Goal: Download file/media

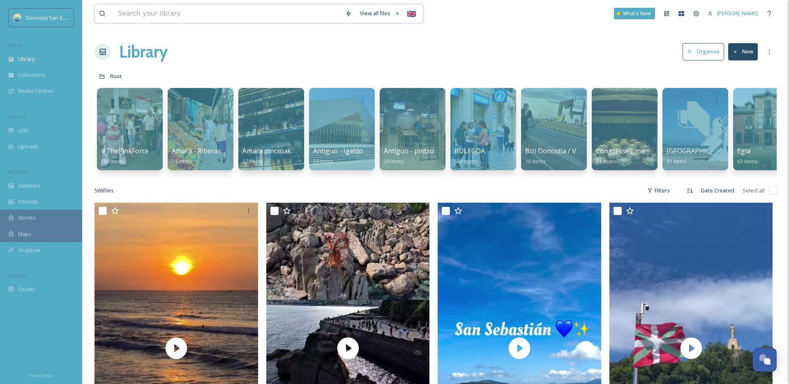
click at [202, 13] on input at bounding box center [227, 14] width 227 height 18
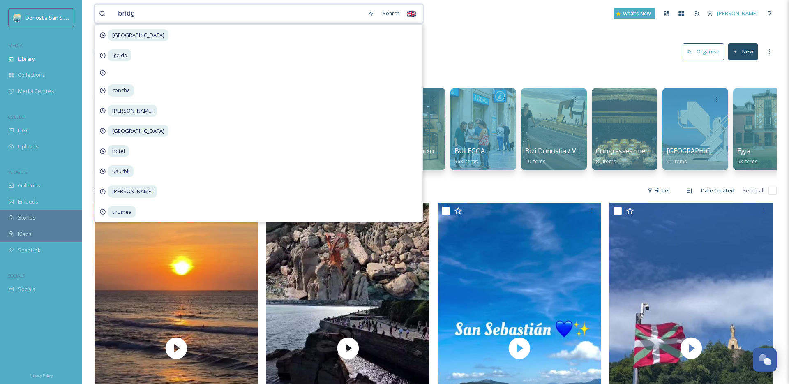
type input "bridge"
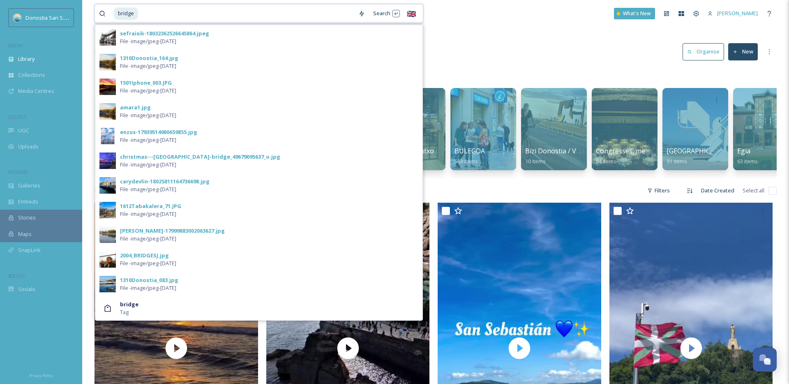
click at [172, 11] on input at bounding box center [246, 14] width 215 height 18
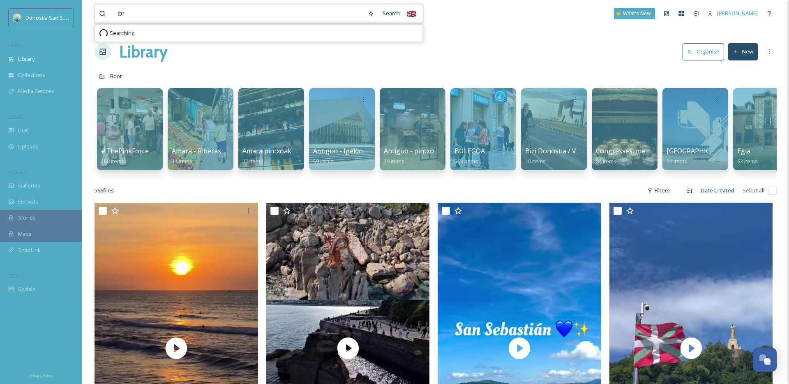
type input "b"
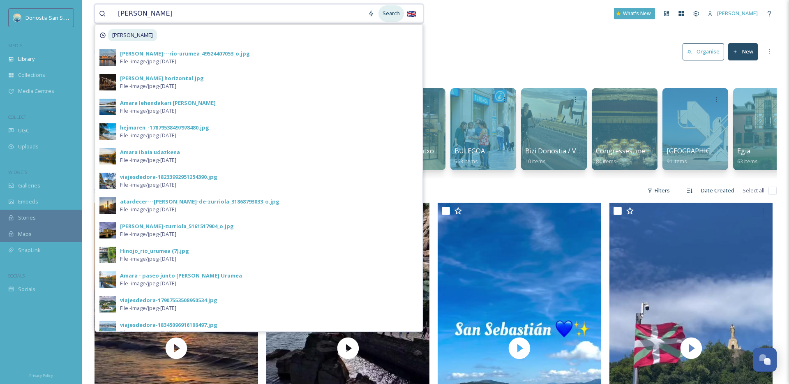
type input "[PERSON_NAME]"
click at [384, 11] on div "Search" at bounding box center [390, 13] width 25 height 16
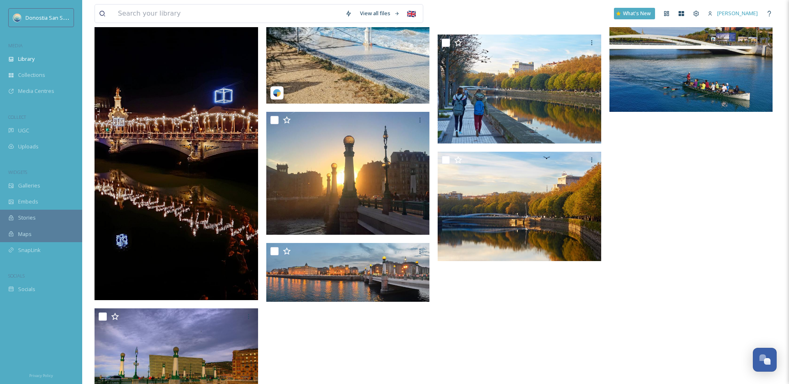
scroll to position [380, 0]
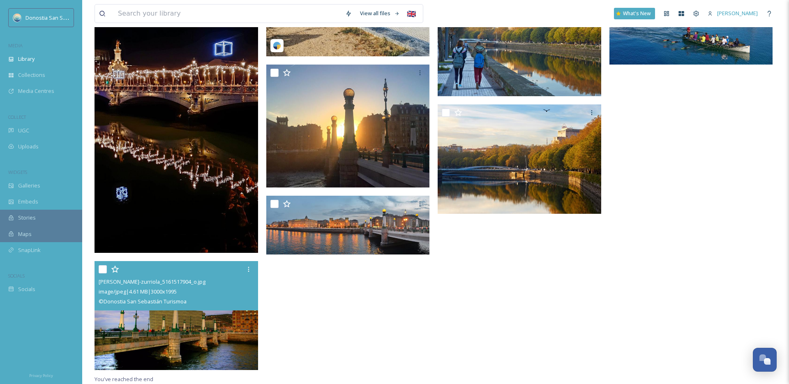
click at [201, 319] on img at bounding box center [177, 315] width 164 height 109
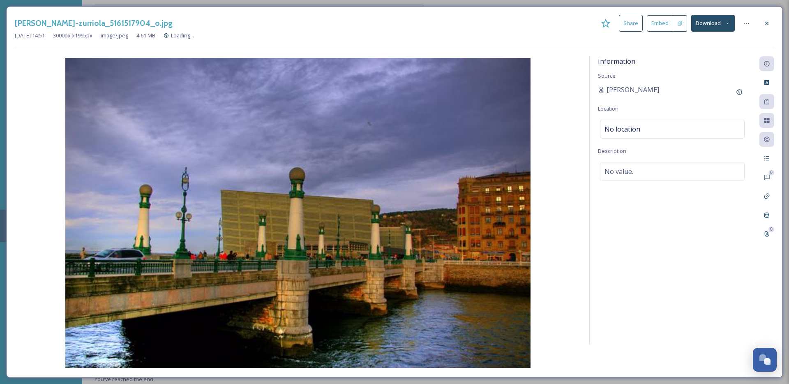
scroll to position [264, 0]
click at [778, 26] on div "[PERSON_NAME]-zurriola_5161517904_o.jpg Share Embed Download [DATE] 14:51 3000 …" at bounding box center [394, 191] width 777 height 371
click at [770, 23] on icon at bounding box center [767, 23] width 7 height 7
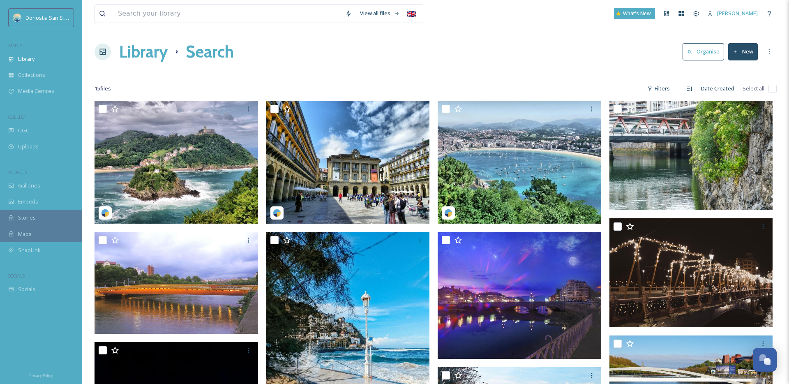
click at [178, 2] on div "View all files 🇬🇧 What's New [PERSON_NAME]" at bounding box center [436, 13] width 682 height 27
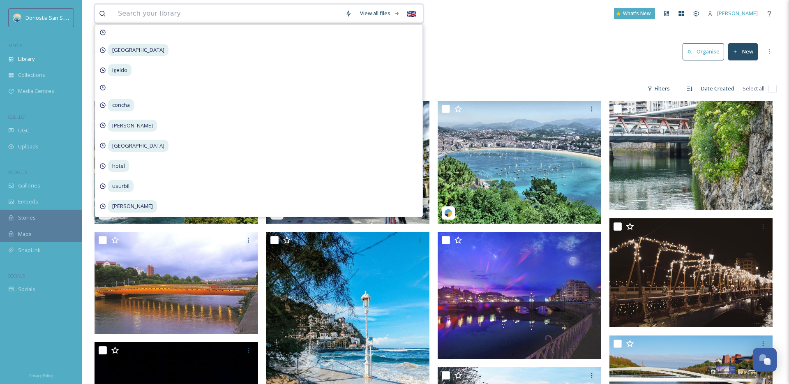
click at [177, 12] on input at bounding box center [227, 14] width 227 height 18
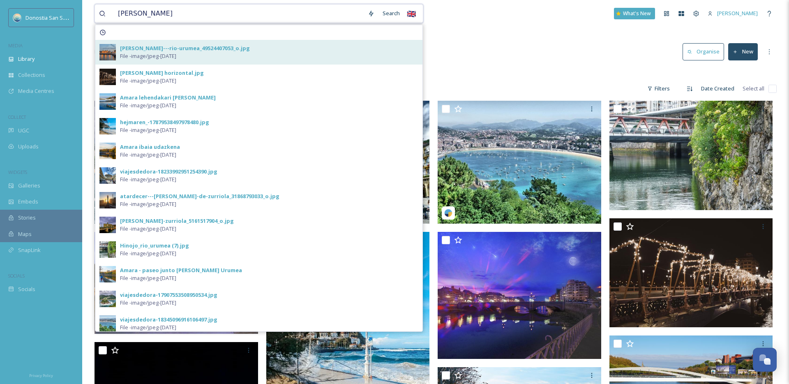
type input "[PERSON_NAME]"
click at [159, 43] on div "[PERSON_NAME]---rio-urumea_49524407053_o.jpg File - image/jpeg - [DATE]" at bounding box center [258, 52] width 327 height 25
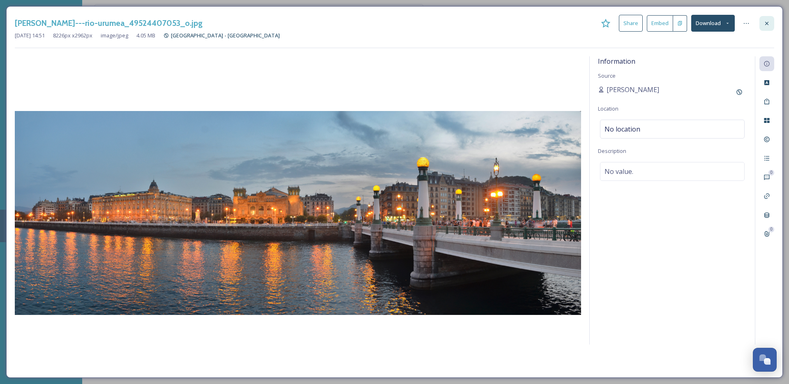
click at [769, 20] on icon at bounding box center [767, 23] width 7 height 7
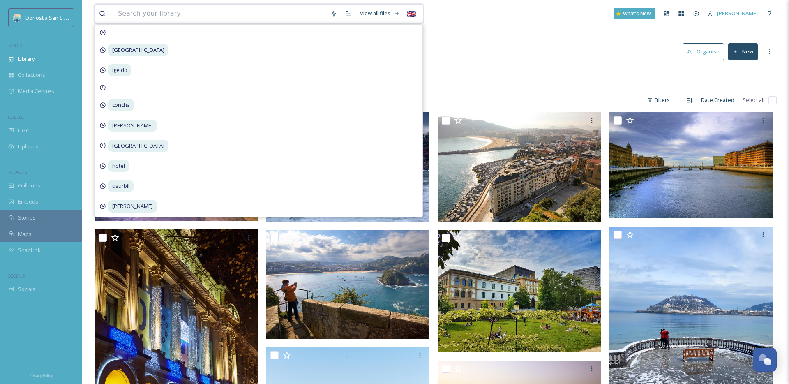
click at [189, 16] on input at bounding box center [220, 14] width 212 height 18
click at [490, 64] on div "Library Organise New" at bounding box center [436, 51] width 682 height 25
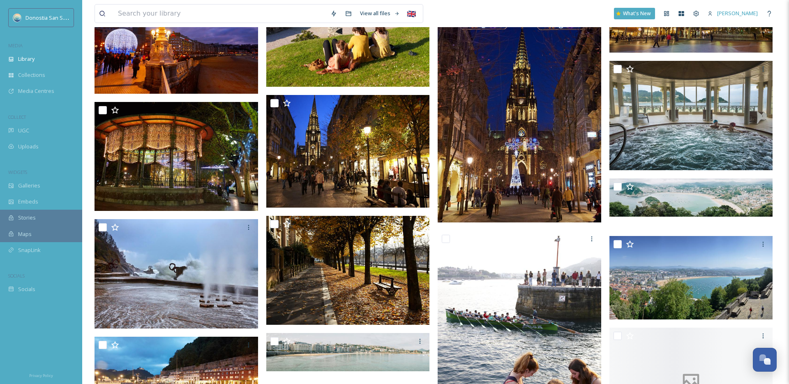
scroll to position [691, 0]
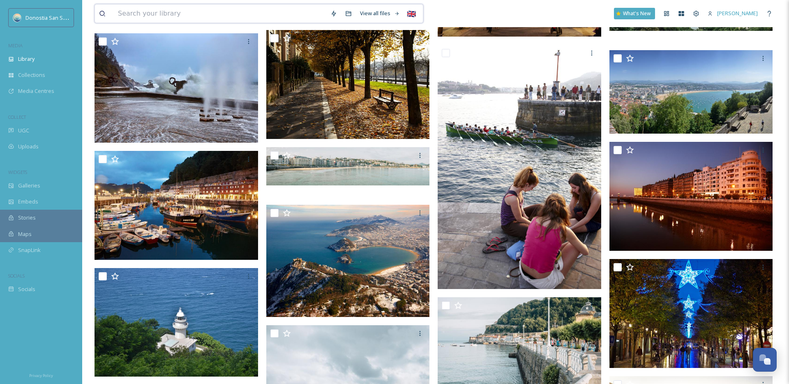
click at [231, 11] on input at bounding box center [220, 14] width 212 height 18
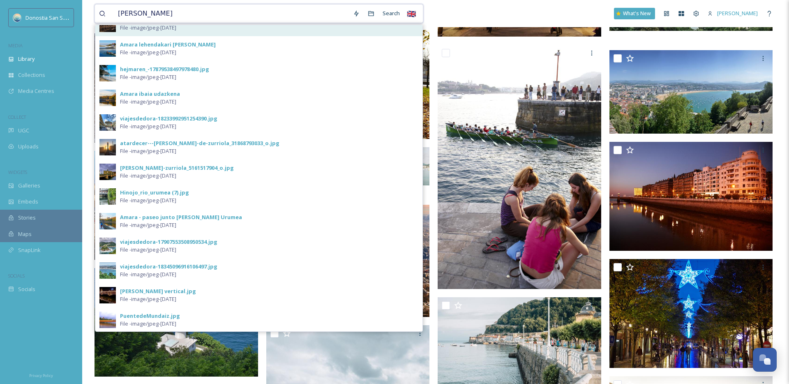
scroll to position [58, 0]
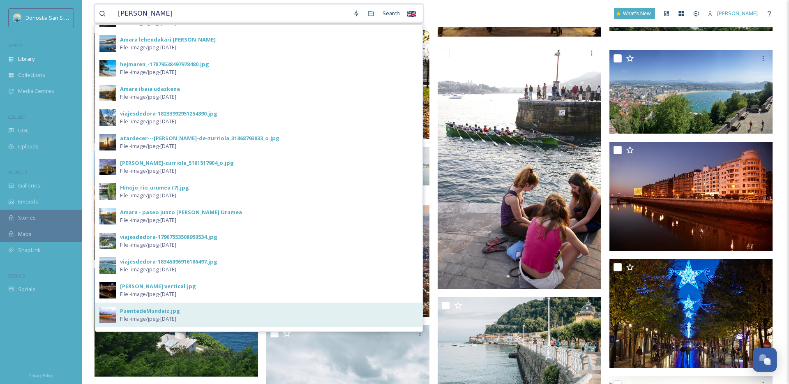
type input "[PERSON_NAME]"
click at [161, 305] on div "PuentedeMundaiz.jpg File - image/jpeg - [DATE]" at bounding box center [258, 314] width 327 height 25
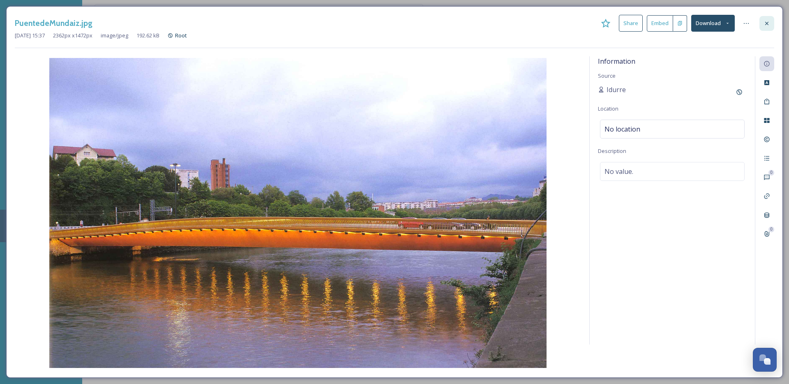
click at [767, 24] on icon at bounding box center [767, 23] width 7 height 7
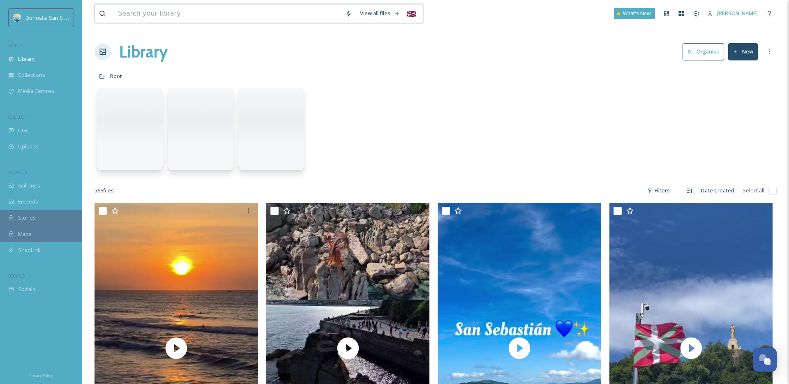
click at [141, 12] on input at bounding box center [227, 14] width 227 height 18
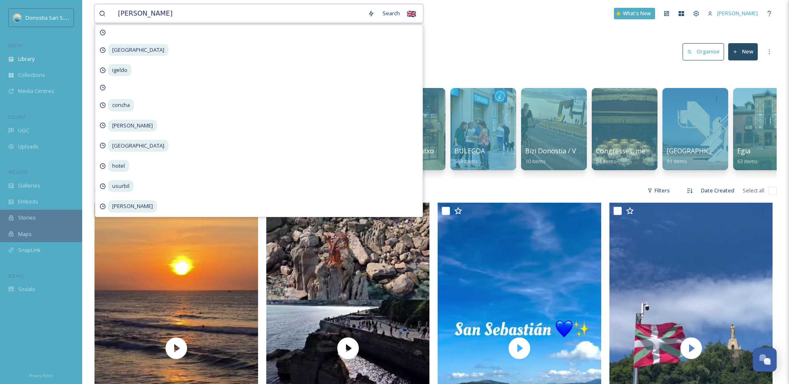
type input "[PERSON_NAME]"
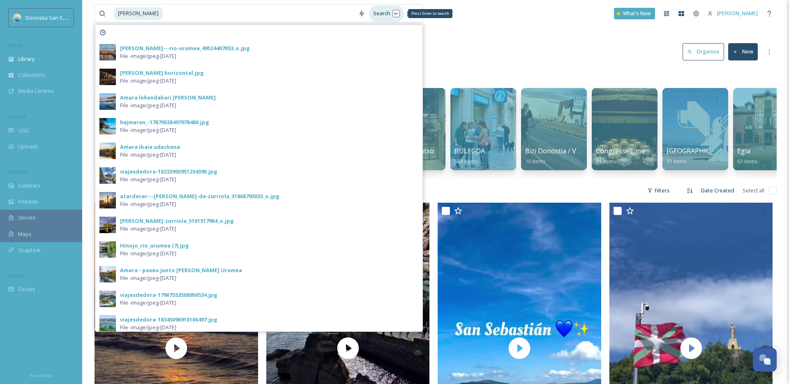
click at [384, 15] on div "Search Press Enter to search" at bounding box center [386, 13] width 35 height 16
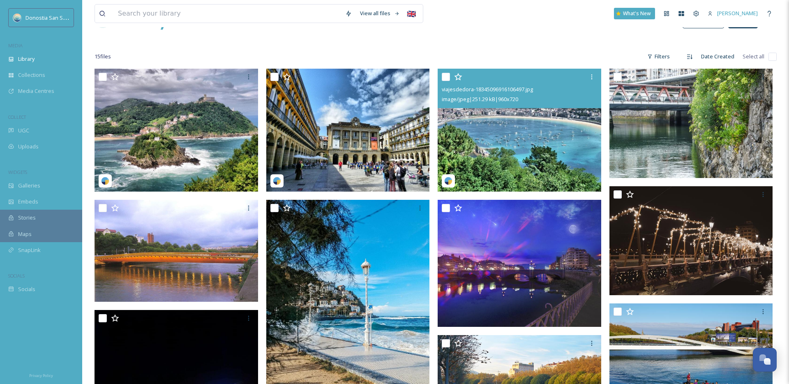
scroll to position [27, 0]
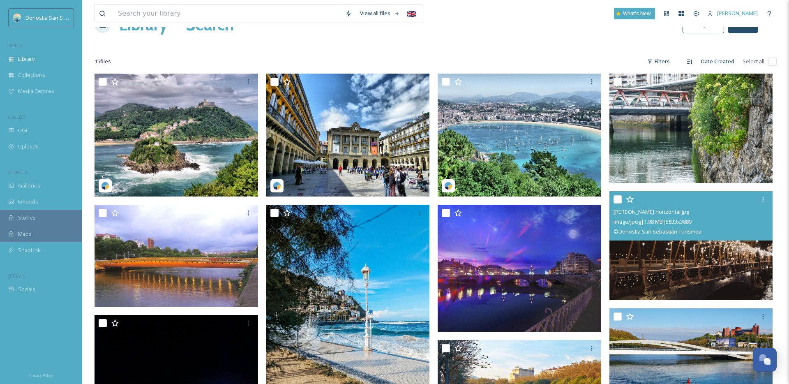
click at [679, 283] on img at bounding box center [691, 245] width 164 height 109
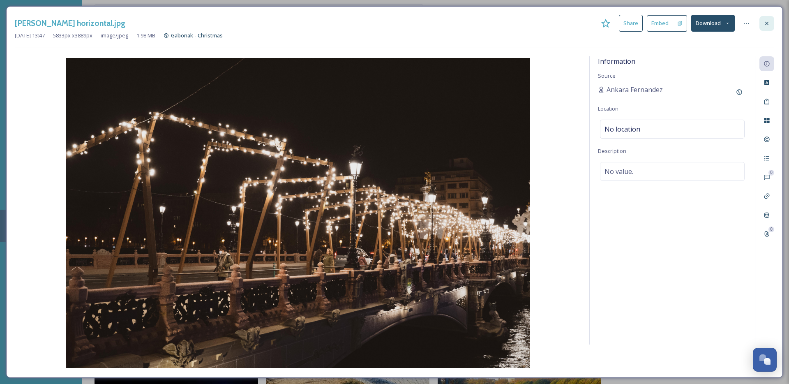
click at [771, 21] on div at bounding box center [766, 23] width 15 height 15
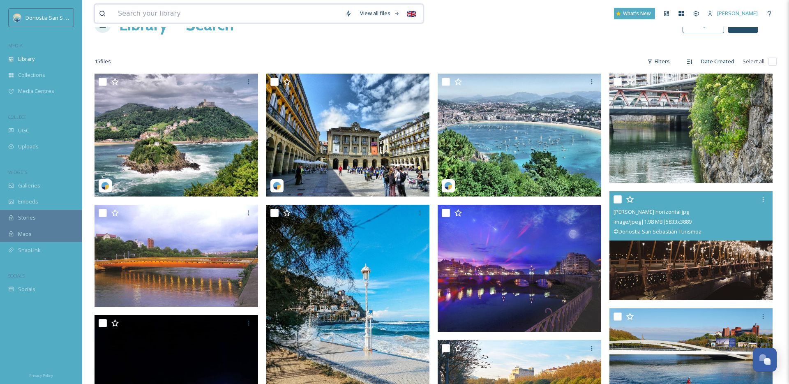
click at [255, 10] on input at bounding box center [227, 14] width 227 height 18
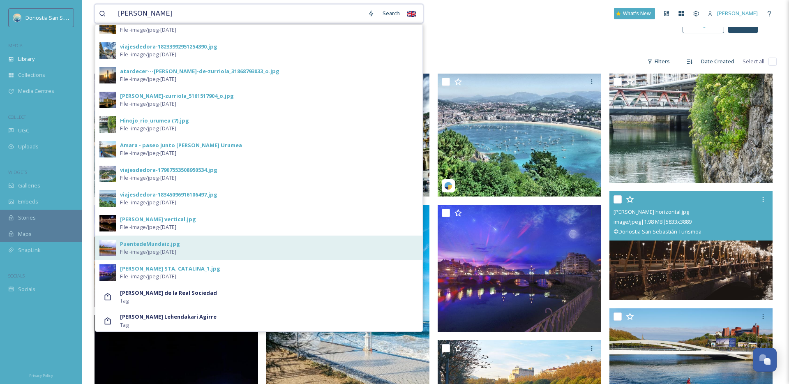
scroll to position [127, 0]
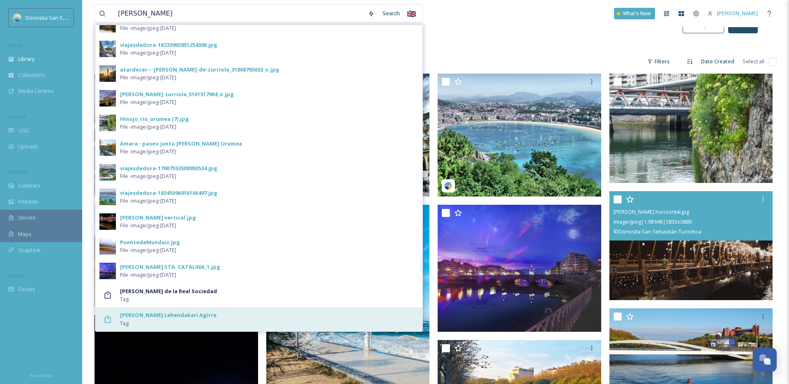
click at [164, 311] on div "[PERSON_NAME] Lehendakari Agirre Tag" at bounding box center [258, 319] width 327 height 24
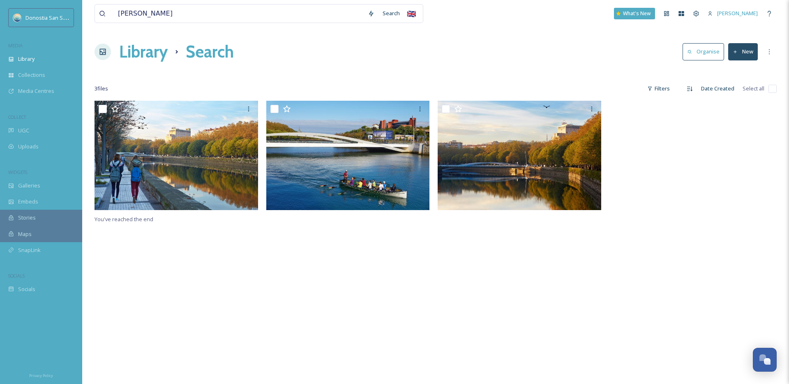
click at [516, 35] on div "[PERSON_NAME] Search 🇬🇧 What's New [PERSON_NAME] Library Search Organise New Yo…" at bounding box center [435, 242] width 707 height 485
click at [346, 14] on input "[PERSON_NAME]" at bounding box center [239, 14] width 250 height 18
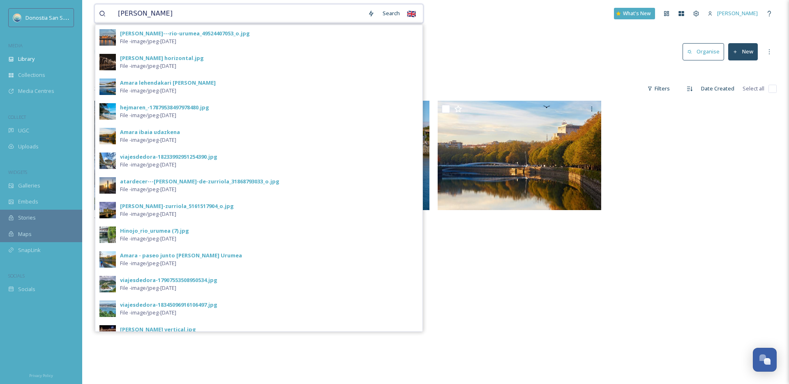
click at [326, 13] on input "[PERSON_NAME]" at bounding box center [239, 14] width 250 height 18
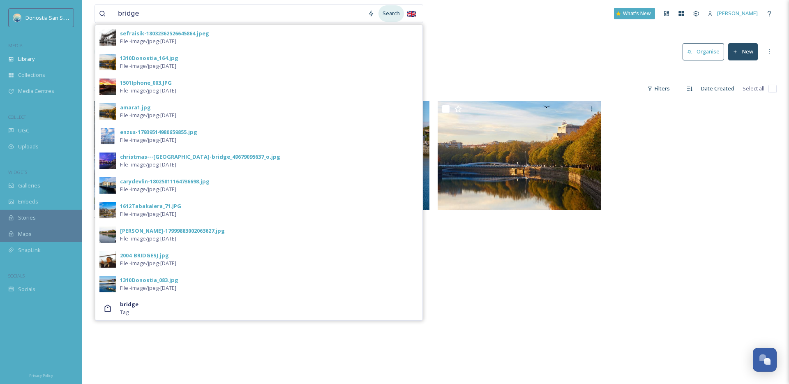
click at [399, 16] on div "Search" at bounding box center [390, 13] width 25 height 16
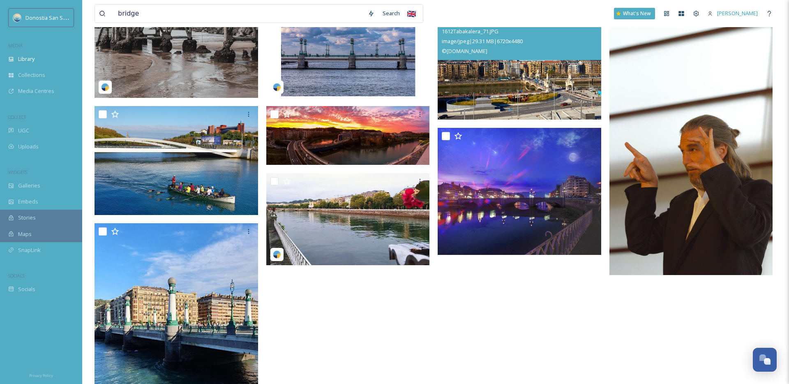
scroll to position [265, 0]
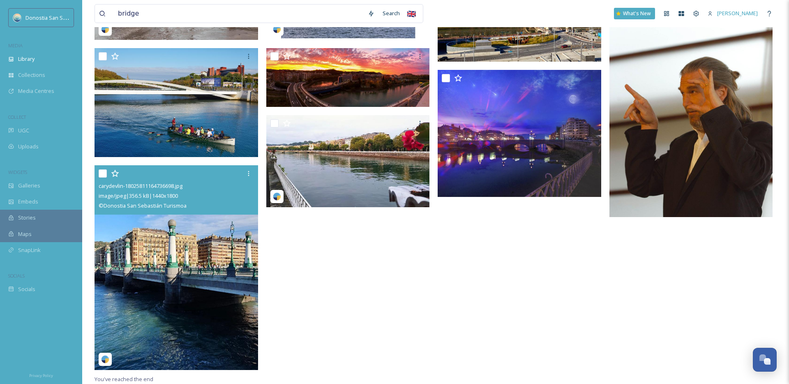
click at [207, 266] on img at bounding box center [177, 267] width 164 height 205
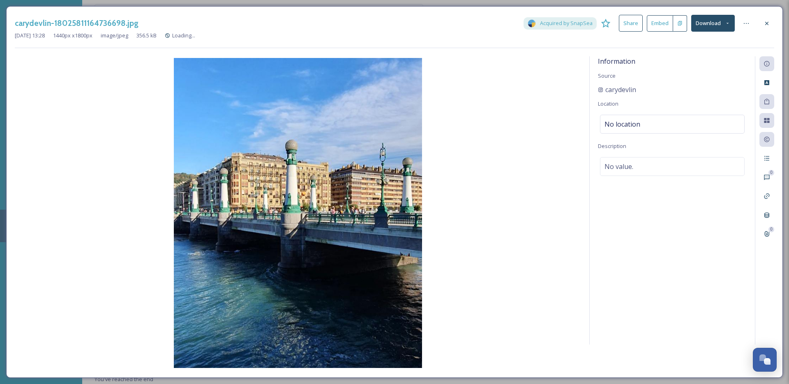
scroll to position [113, 0]
click at [759, 23] on div "carydevlin-18025811164736698.jpg Acquired by SnapSea Share Embed Download" at bounding box center [394, 23] width 759 height 17
click at [763, 23] on div at bounding box center [766, 23] width 15 height 15
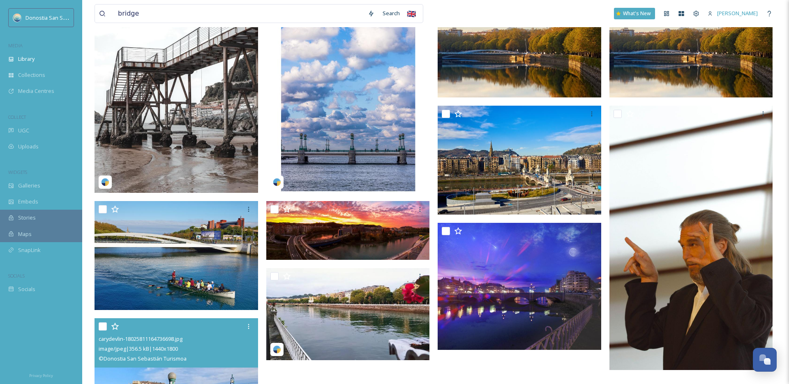
scroll to position [265, 0]
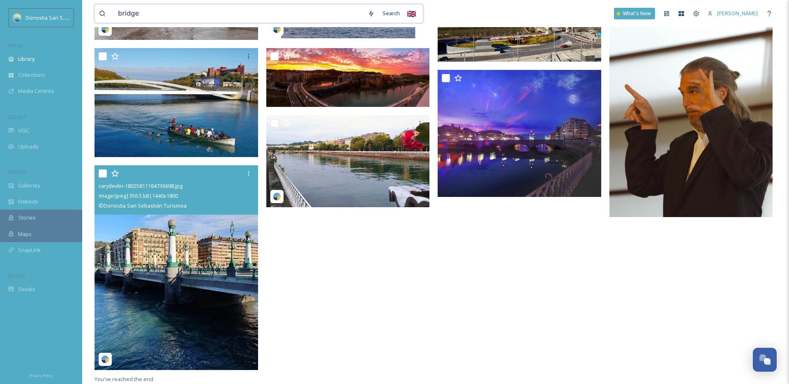
click at [159, 14] on input "bridge" at bounding box center [239, 14] width 250 height 18
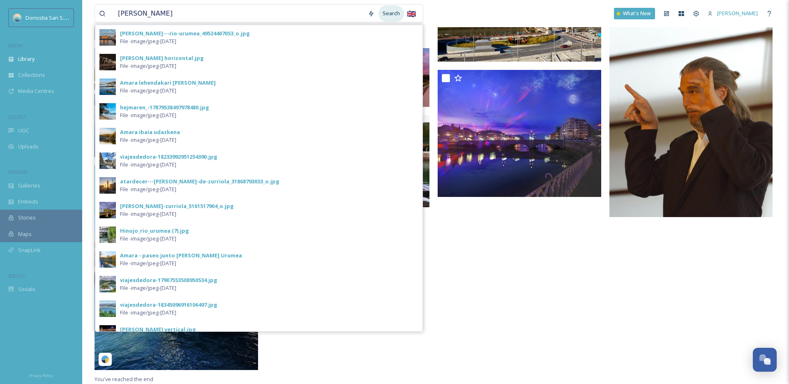
click at [385, 11] on div "Search" at bounding box center [390, 13] width 25 height 16
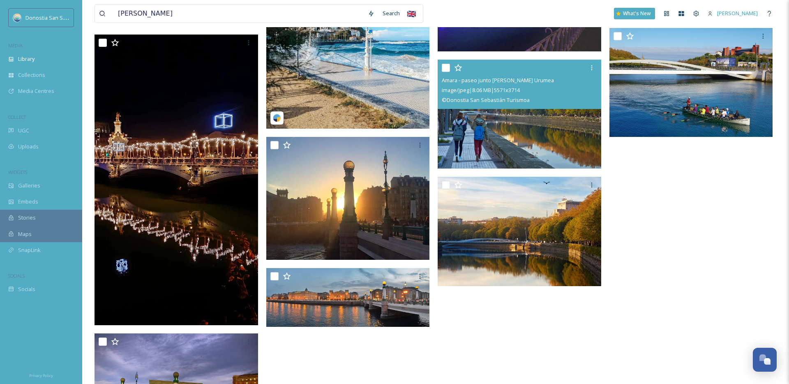
scroll to position [312, 0]
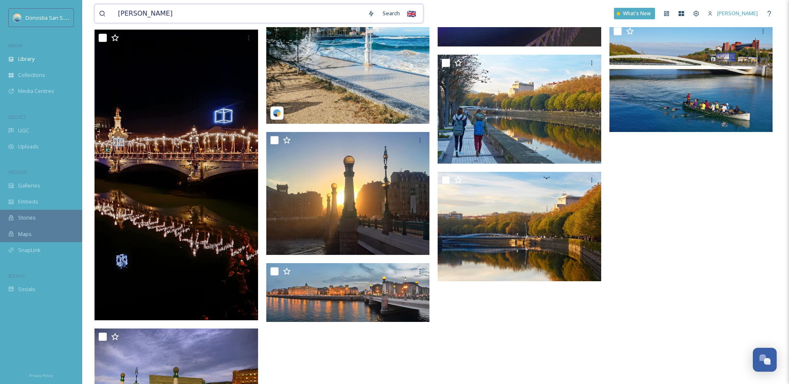
click at [194, 11] on input "[PERSON_NAME]" at bounding box center [239, 14] width 250 height 18
type input "urumea"
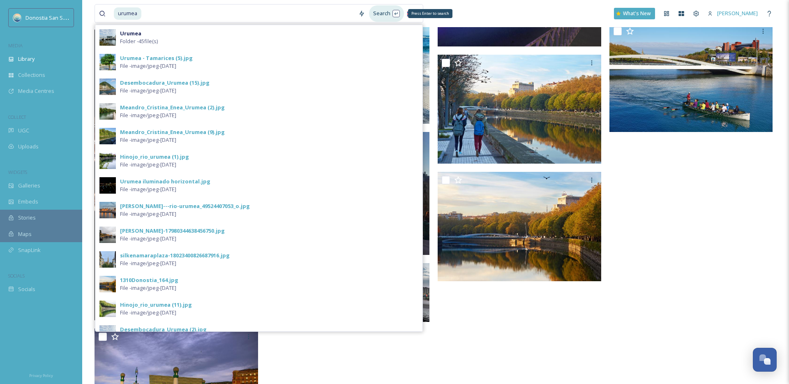
click at [386, 16] on div "Search Press Enter to search" at bounding box center [386, 13] width 35 height 16
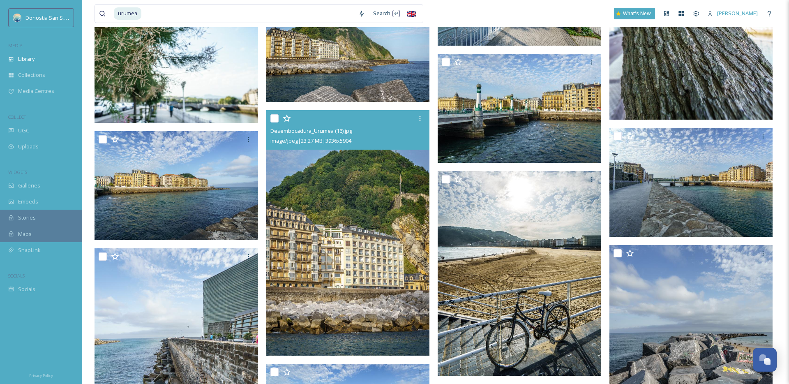
scroll to position [1267, 0]
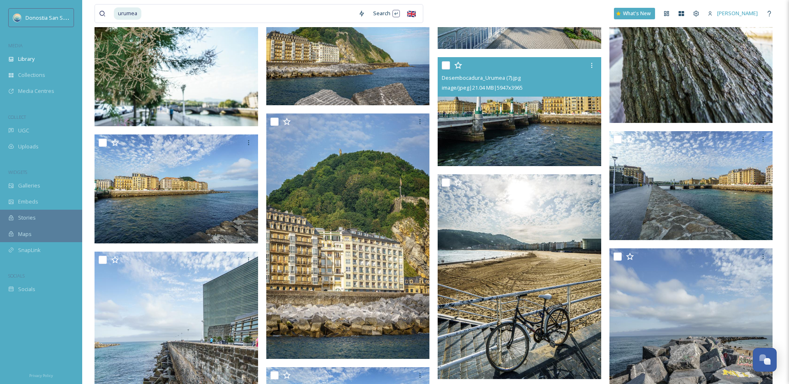
click at [518, 118] on img at bounding box center [520, 111] width 164 height 109
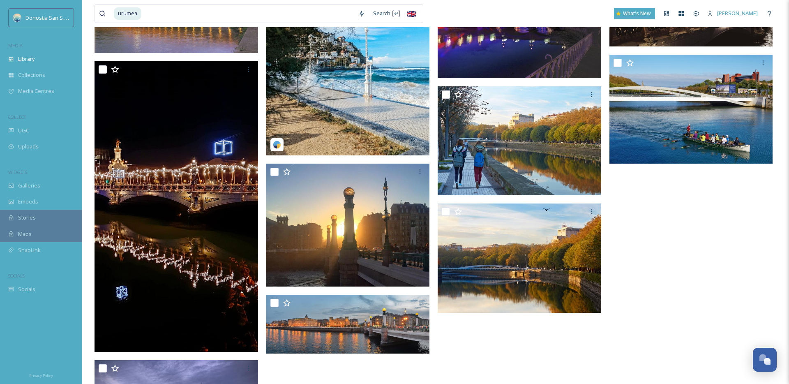
scroll to position [380, 0]
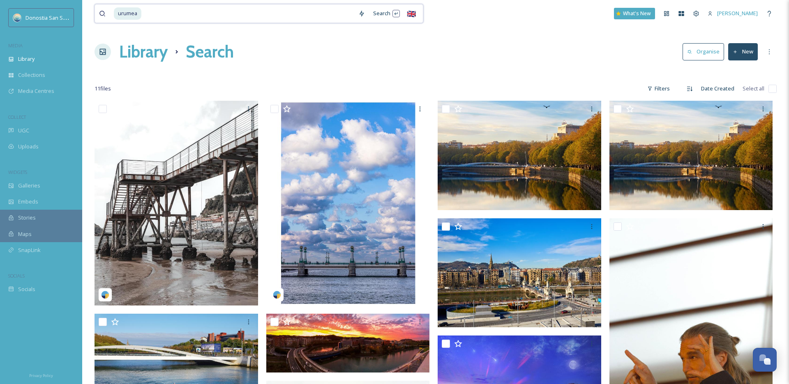
click at [169, 13] on input at bounding box center [248, 14] width 212 height 18
type input "u"
type input "[GEOGRAPHIC_DATA]"
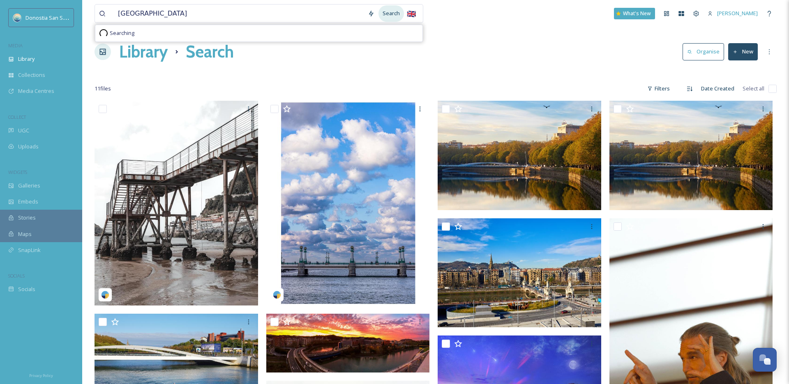
click at [398, 8] on div "Search" at bounding box center [390, 13] width 25 height 16
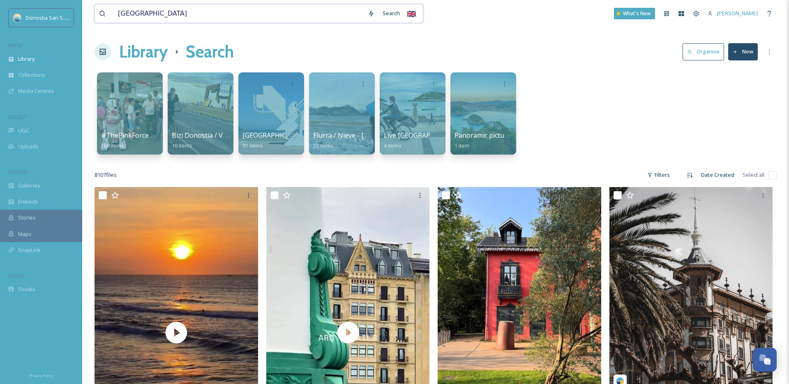
click at [205, 18] on input "[GEOGRAPHIC_DATA]" at bounding box center [239, 14] width 250 height 18
click at [662, 175] on div "Filters" at bounding box center [658, 175] width 31 height 16
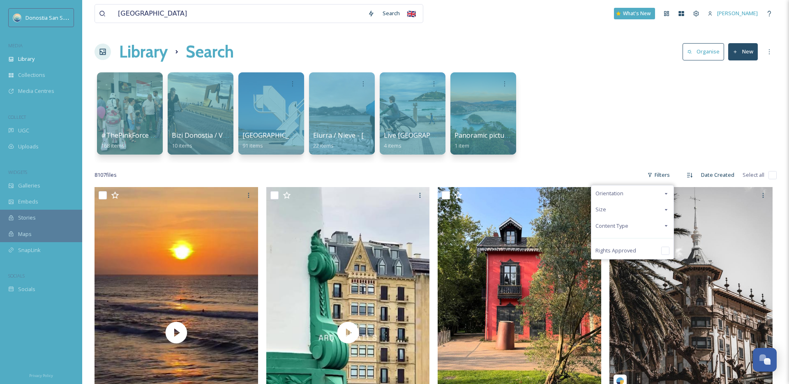
click at [620, 228] on span "Content Type" at bounding box center [611, 226] width 33 height 8
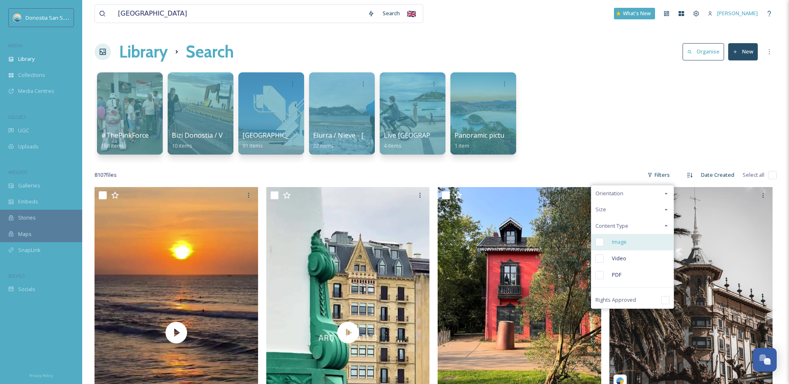
click at [601, 242] on input "checkbox" at bounding box center [599, 242] width 8 height 8
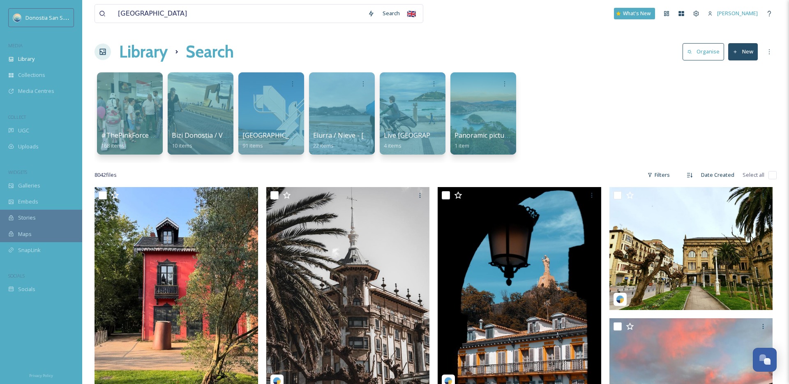
click at [675, 174] on div "8042 file s Filters Date Created Select all" at bounding box center [436, 175] width 682 height 16
click at [672, 175] on div "Filters" at bounding box center [658, 175] width 31 height 16
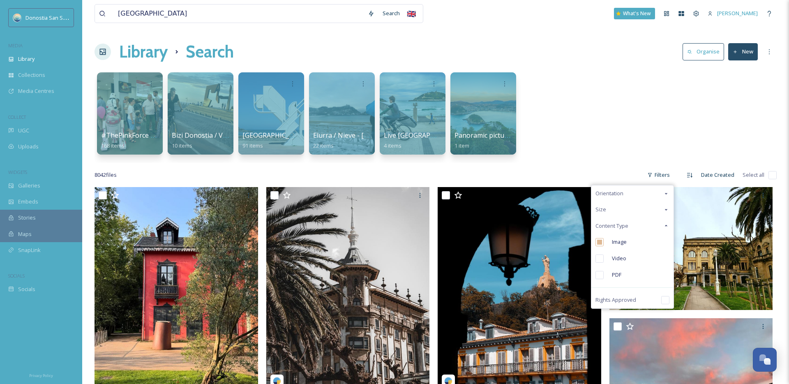
click at [650, 117] on div "#ThePinkForce - [GEOGRAPHIC_DATA] 168 items Bizi [GEOGRAPHIC_DATA] / Vive [GEOG…" at bounding box center [436, 115] width 682 height 95
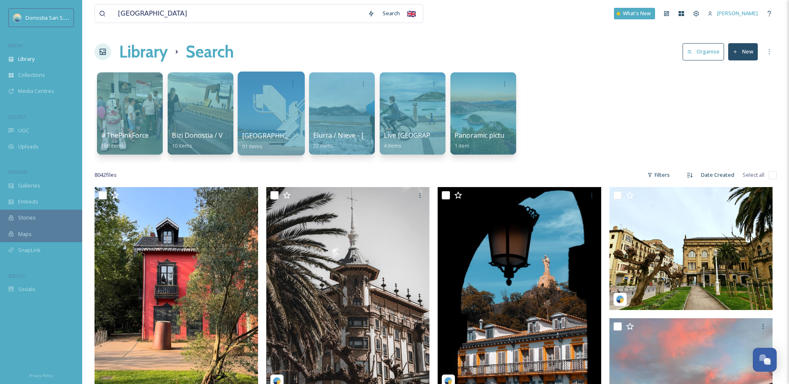
click at [284, 111] on div at bounding box center [271, 114] width 67 height 84
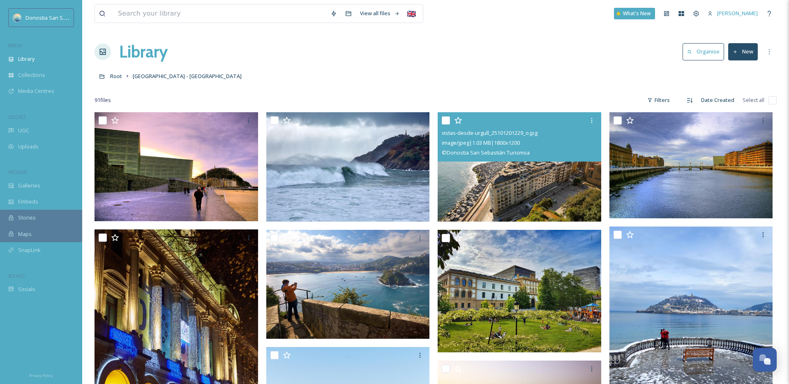
click at [500, 168] on img at bounding box center [520, 166] width 164 height 109
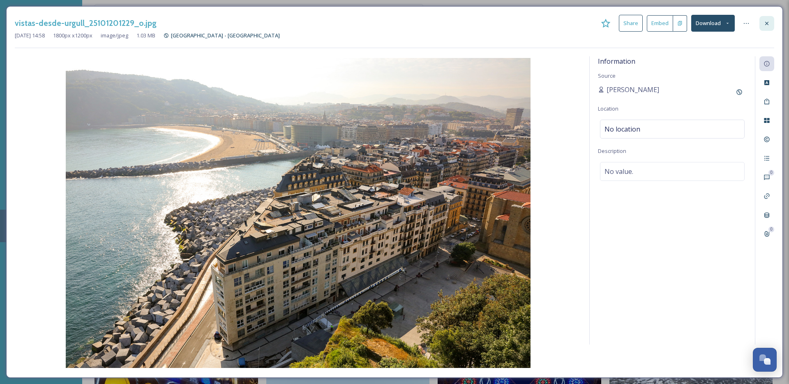
click at [768, 28] on div at bounding box center [766, 23] width 15 height 15
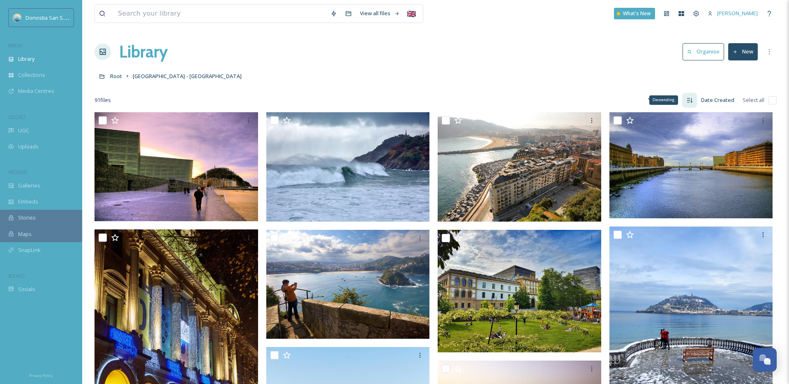
click at [667, 100] on div "Descending" at bounding box center [663, 99] width 29 height 9
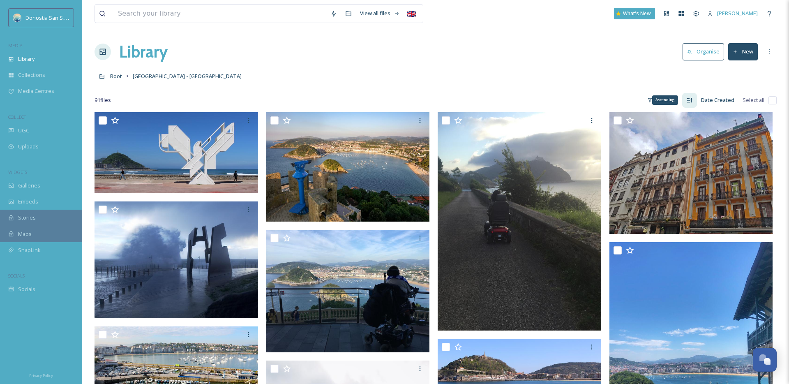
click at [688, 104] on div "Ascending" at bounding box center [689, 100] width 15 height 15
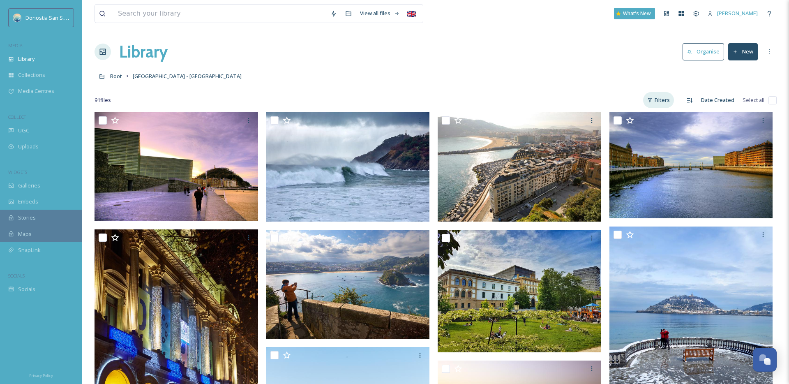
click at [655, 98] on div "Filters" at bounding box center [658, 100] width 31 height 16
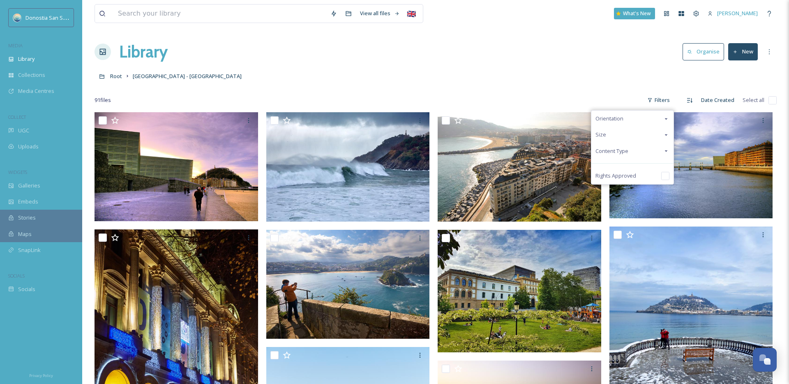
click at [616, 150] on span "Content Type" at bounding box center [611, 151] width 33 height 8
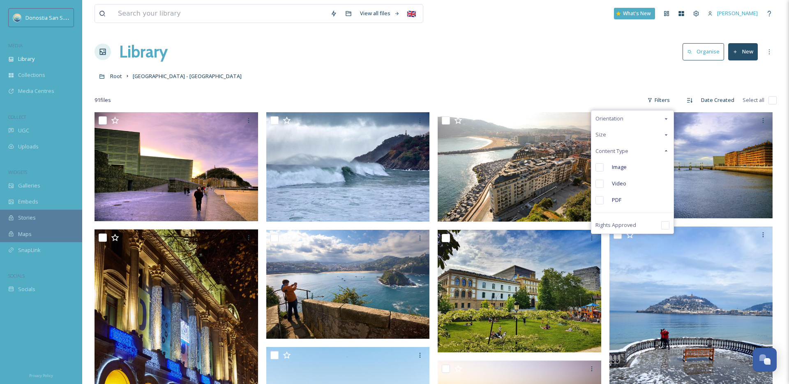
drag, startPoint x: 615, startPoint y: 154, endPoint x: 614, endPoint y: 143, distance: 11.2
click at [615, 154] on span "Content Type" at bounding box center [611, 151] width 33 height 8
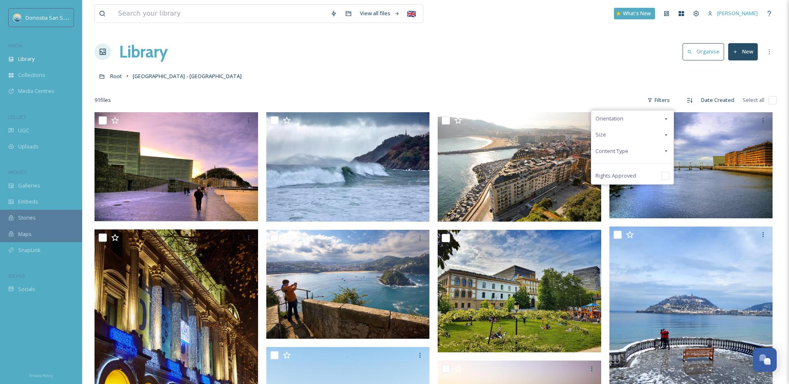
click at [611, 137] on div "Size" at bounding box center [632, 135] width 82 height 16
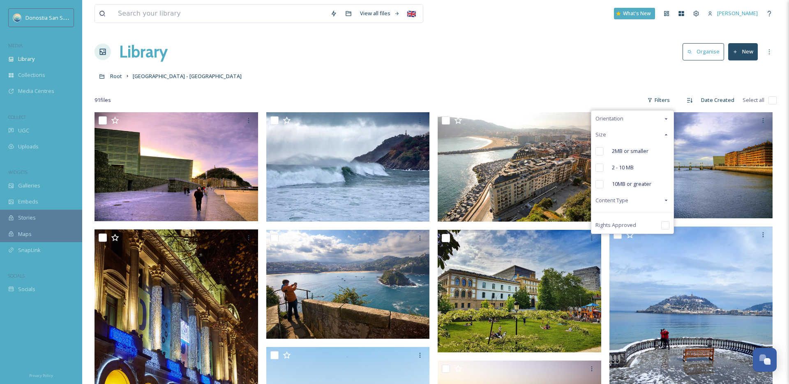
click at [611, 121] on span "Orientation" at bounding box center [609, 119] width 28 height 8
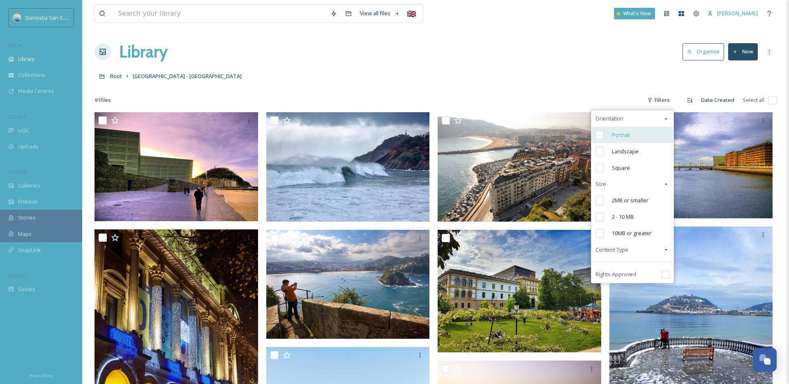
click at [604, 137] on input "checkbox" at bounding box center [599, 135] width 8 height 8
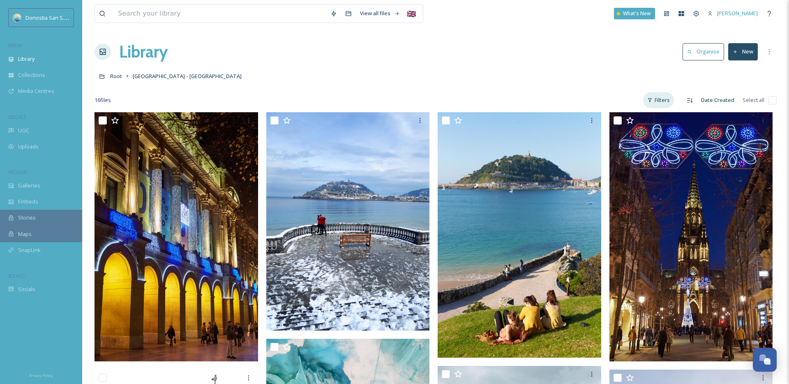
click at [671, 101] on div "Filters" at bounding box center [658, 100] width 31 height 16
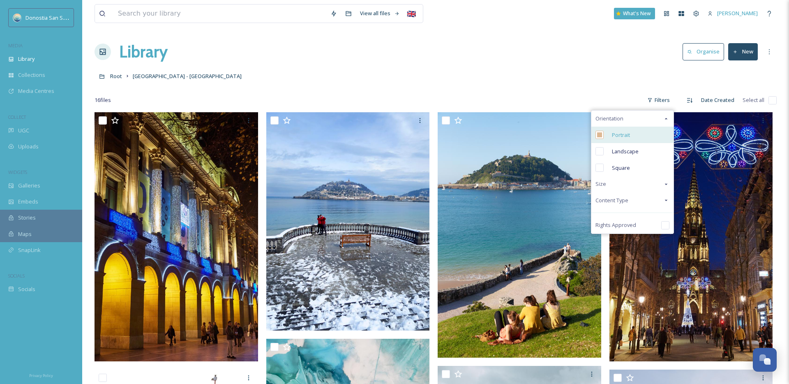
click at [628, 134] on span "Portrait" at bounding box center [621, 135] width 18 height 8
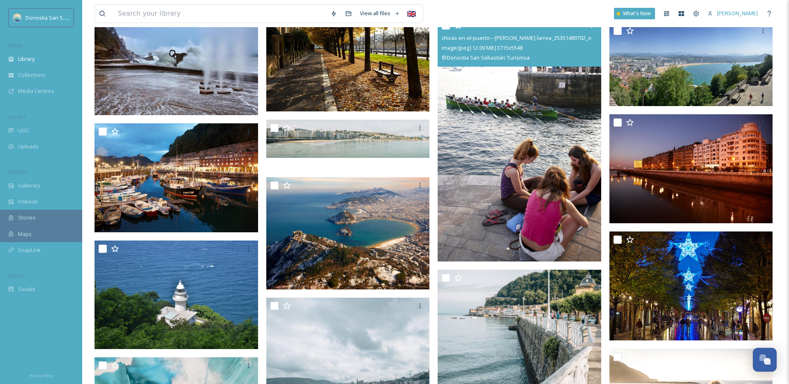
scroll to position [756, 0]
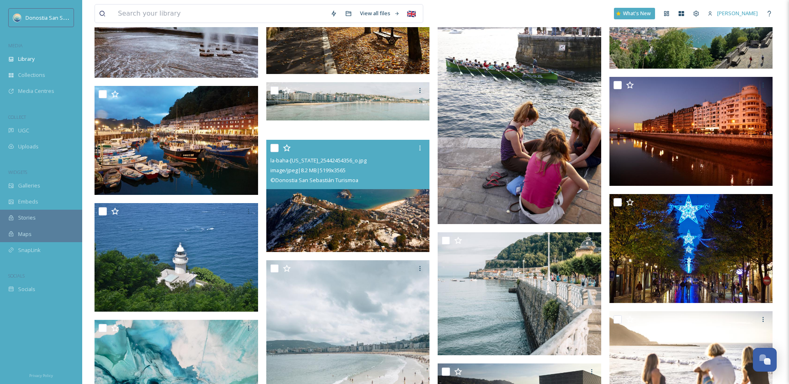
click at [385, 225] on img at bounding box center [348, 196] width 164 height 112
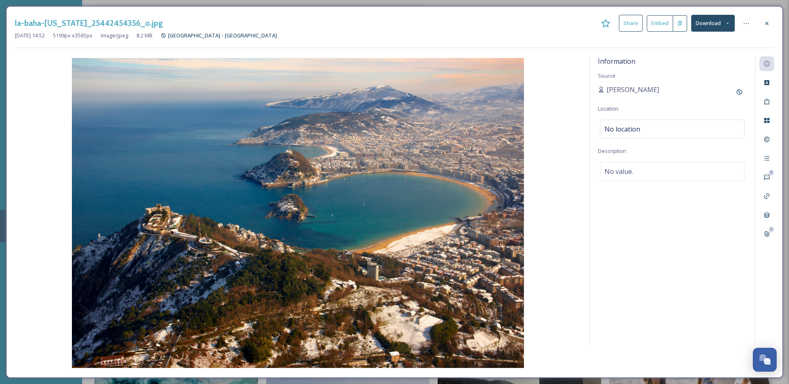
click at [729, 23] on icon at bounding box center [727, 23] width 5 height 5
click at [716, 39] on span "Download Original (5199 x 3565)" at bounding box center [692, 42] width 78 height 8
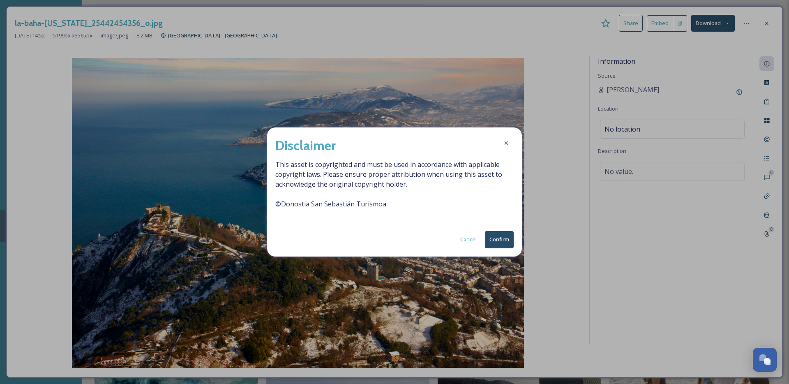
drag, startPoint x: 500, startPoint y: 235, endPoint x: 541, endPoint y: 238, distance: 41.2
click at [501, 235] on button "Confirm" at bounding box center [499, 239] width 29 height 17
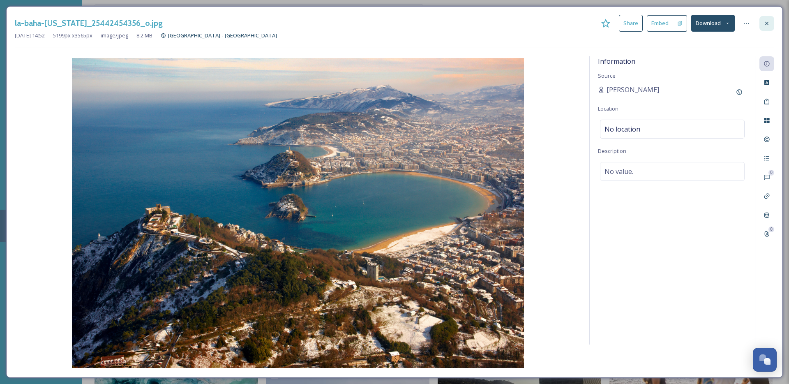
click at [771, 25] on div at bounding box center [766, 23] width 15 height 15
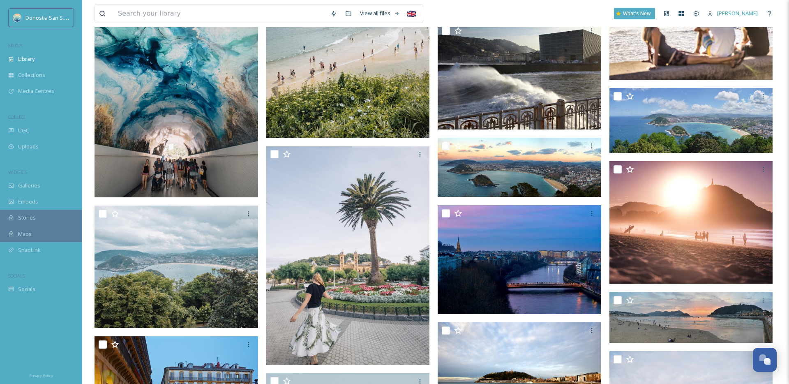
scroll to position [1101, 0]
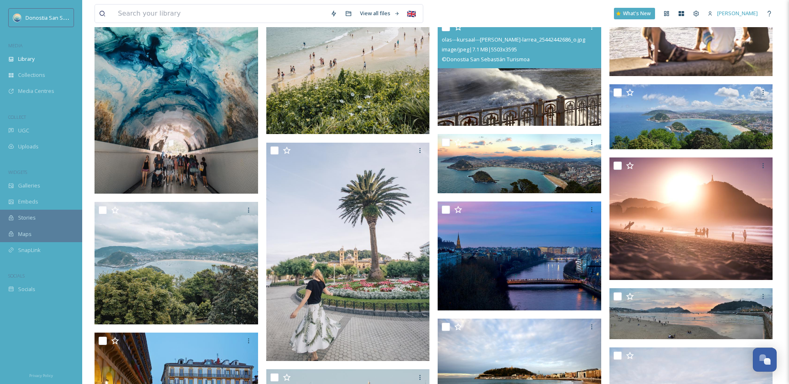
click at [501, 76] on img at bounding box center [520, 72] width 164 height 107
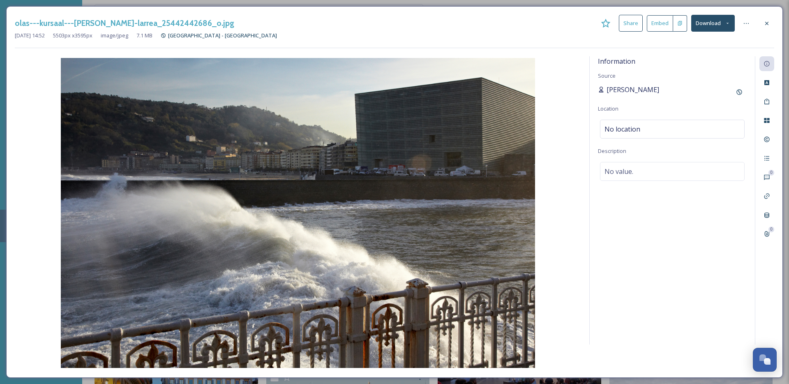
click at [631, 86] on span "[PERSON_NAME]" at bounding box center [633, 90] width 53 height 10
click at [619, 91] on span "[PERSON_NAME]" at bounding box center [633, 90] width 53 height 10
click at [767, 25] on icon at bounding box center [767, 23] width 7 height 7
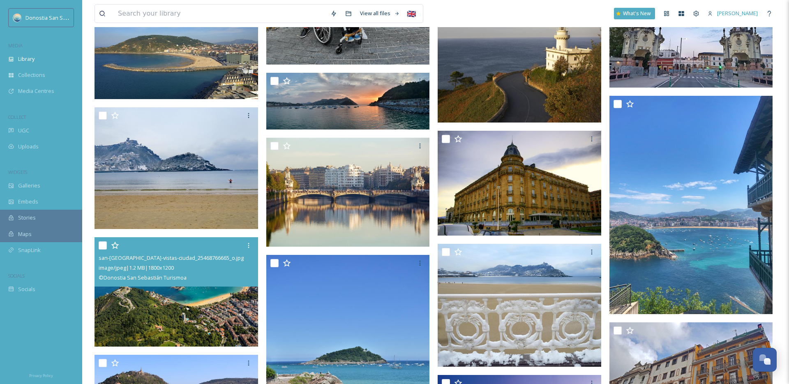
scroll to position [2371, 0]
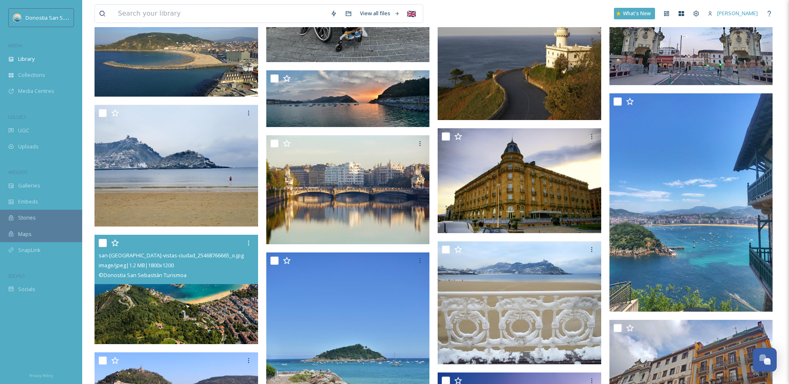
click at [203, 312] on img at bounding box center [177, 289] width 164 height 109
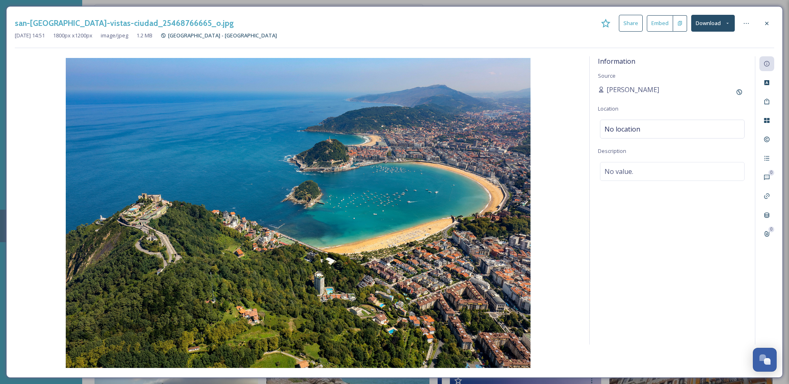
click at [723, 26] on button "Download" at bounding box center [713, 23] width 44 height 17
click at [697, 46] on span "Download Original (1800 x 1200)" at bounding box center [692, 42] width 78 height 8
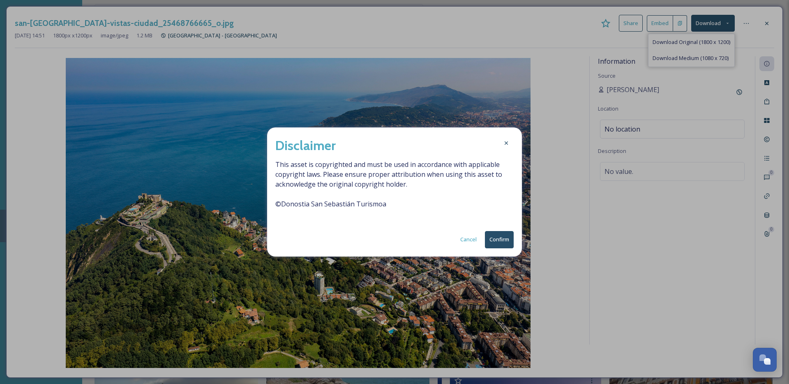
click at [502, 239] on button "Confirm" at bounding box center [499, 239] width 29 height 17
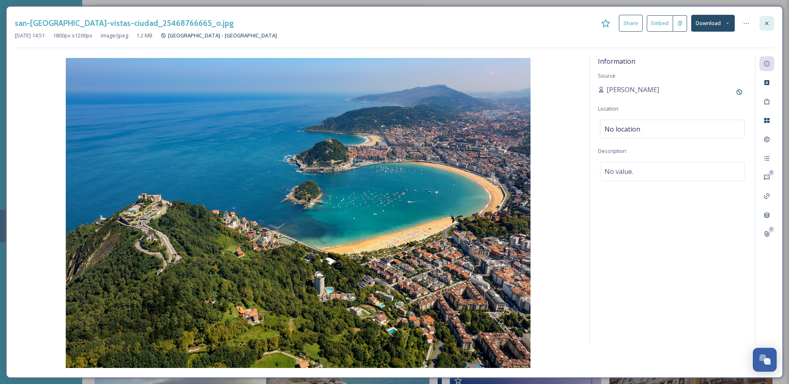
click at [771, 23] on div at bounding box center [766, 23] width 15 height 15
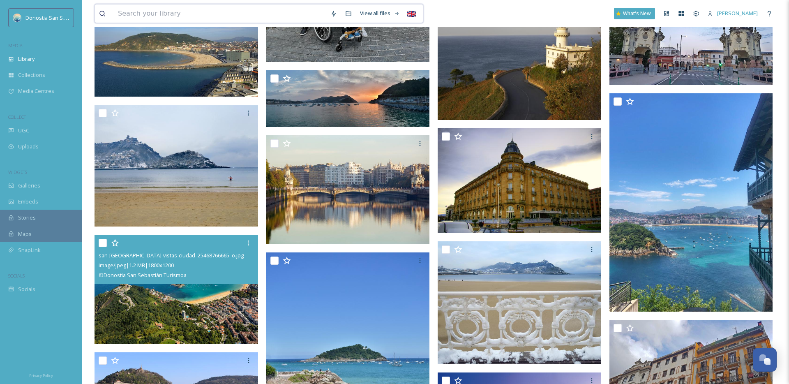
click at [221, 16] on input at bounding box center [220, 14] width 212 height 18
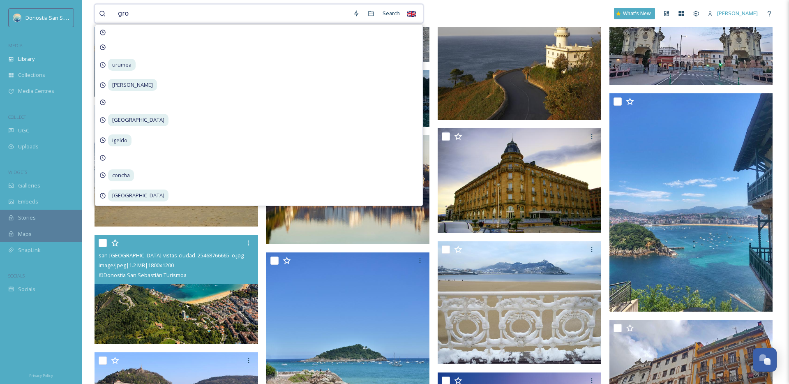
type input "gros"
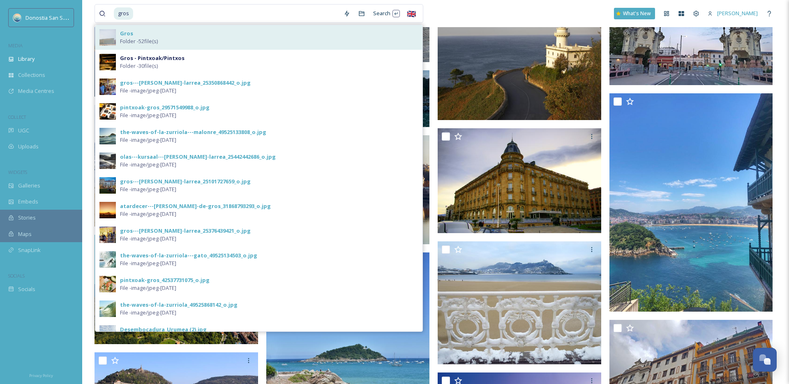
click at [223, 37] on div "Gros Folder - 52 file(s)" at bounding box center [269, 38] width 298 height 16
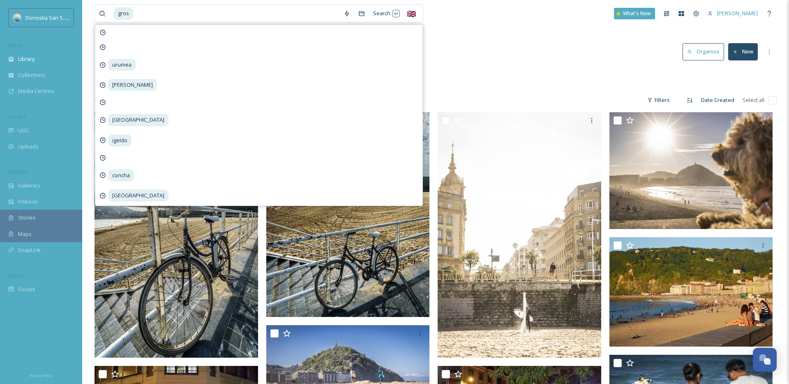
click at [496, 41] on div "Library Organise New" at bounding box center [436, 51] width 682 height 25
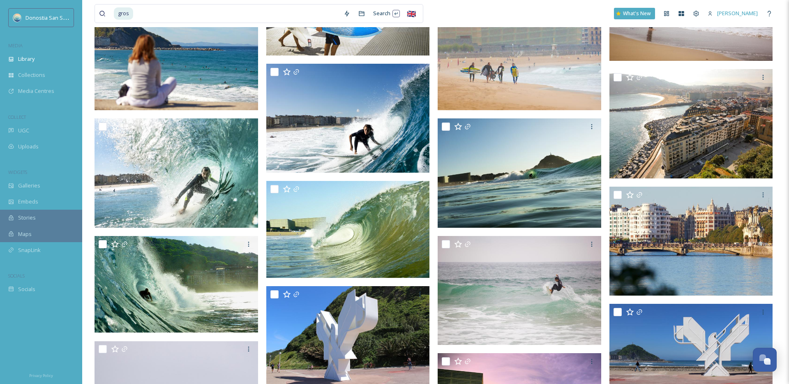
scroll to position [1211, 0]
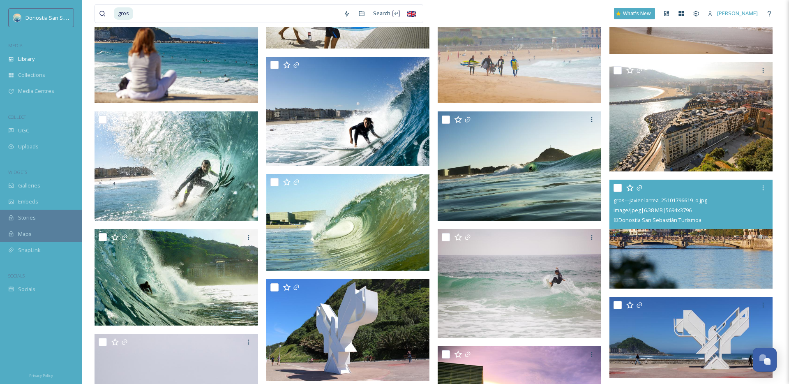
click at [669, 228] on img at bounding box center [691, 234] width 164 height 109
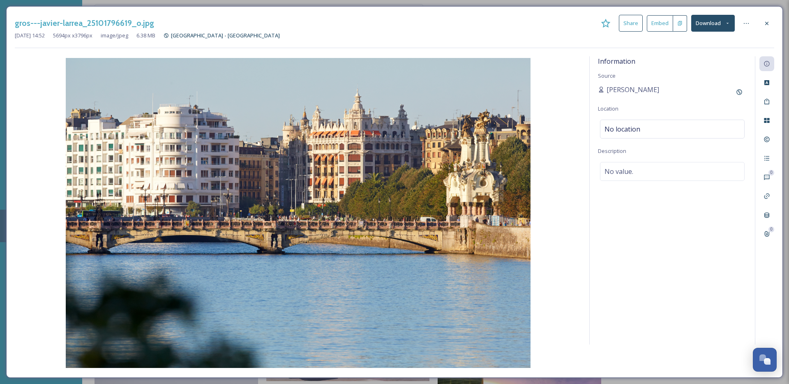
click at [731, 30] on button "Download" at bounding box center [713, 23] width 44 height 17
click at [688, 48] on div "Download Original (5694 x 3796)" at bounding box center [691, 42] width 86 height 16
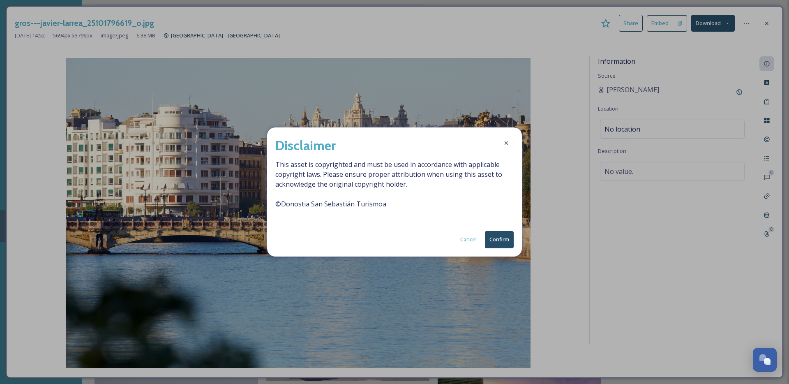
drag, startPoint x: 499, startPoint y: 247, endPoint x: 520, endPoint y: 228, distance: 27.9
click at [499, 245] on button "Confirm" at bounding box center [499, 239] width 29 height 17
